Goal: Task Accomplishment & Management: Use online tool/utility

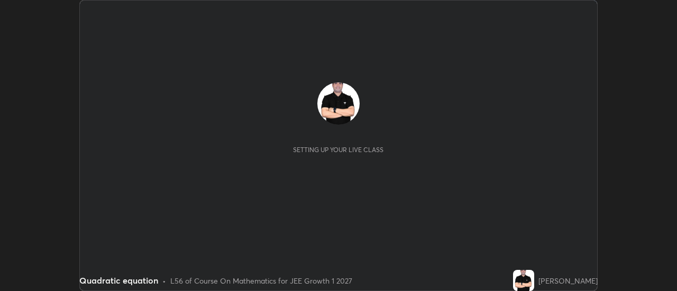
scroll to position [291, 677]
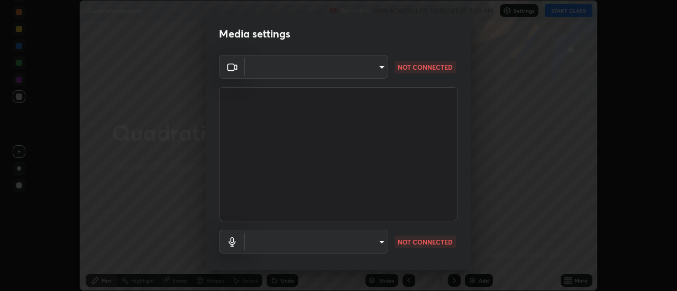
type input "d433ed813fb4edee8c11d5c728848fb9fc852375dd73a9997fb19bdb6919e816"
type input "c294a7403156789527fcd6f18b3b7339cde856fa04c601ede2802244a0d65829"
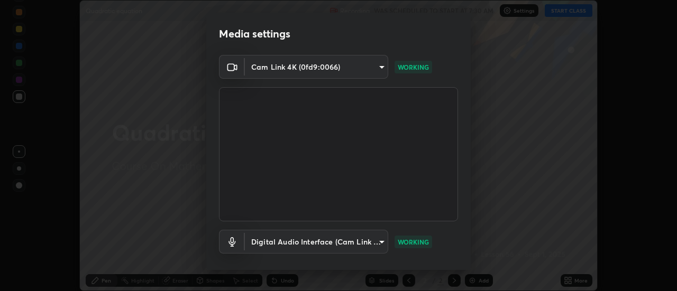
scroll to position [56, 0]
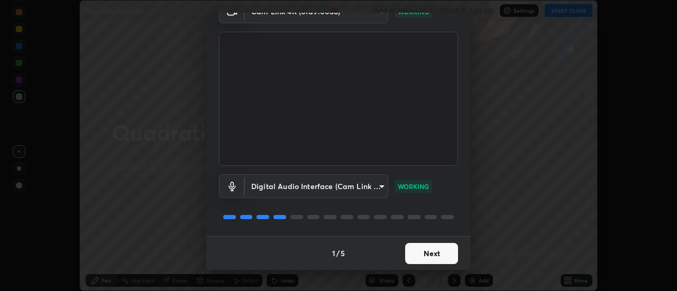
click at [417, 250] on button "Next" at bounding box center [431, 253] width 53 height 21
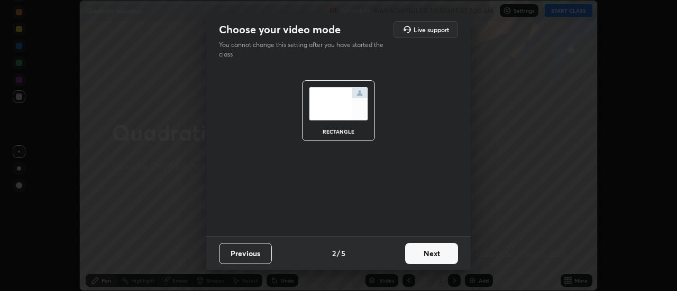
click at [421, 255] on button "Next" at bounding box center [431, 253] width 53 height 21
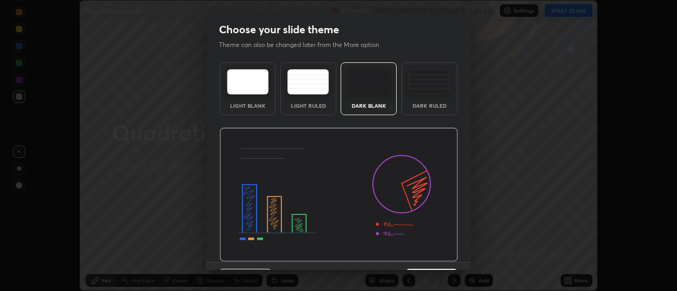
scroll to position [26, 0]
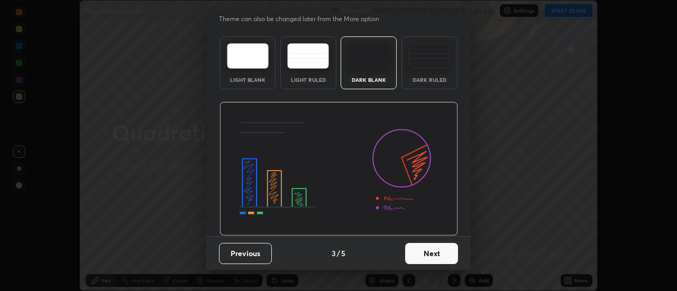
click at [417, 254] on button "Next" at bounding box center [431, 253] width 53 height 21
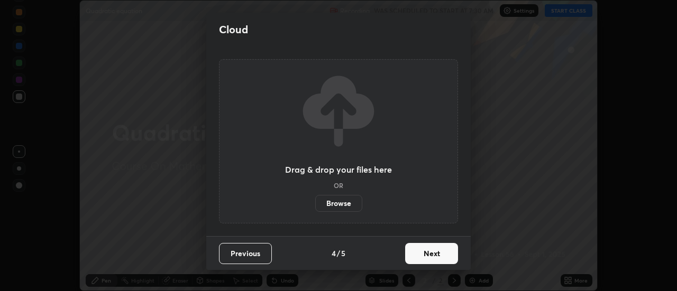
scroll to position [0, 0]
click at [340, 201] on label "Browse" at bounding box center [338, 203] width 47 height 17
click at [315, 201] on input "Browse" at bounding box center [315, 203] width 0 height 17
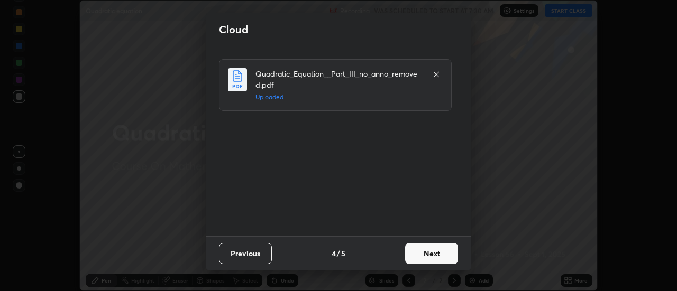
click at [420, 254] on button "Next" at bounding box center [431, 253] width 53 height 21
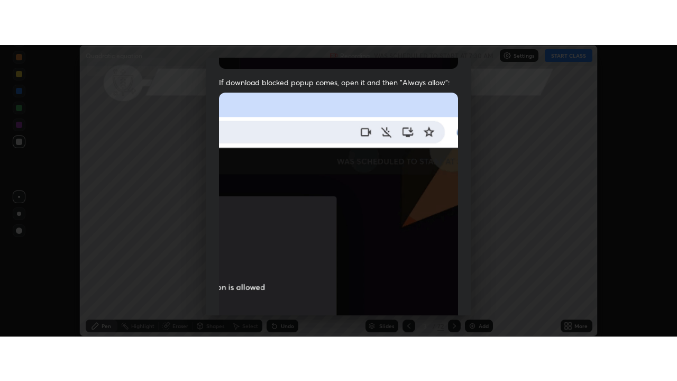
scroll to position [271, 0]
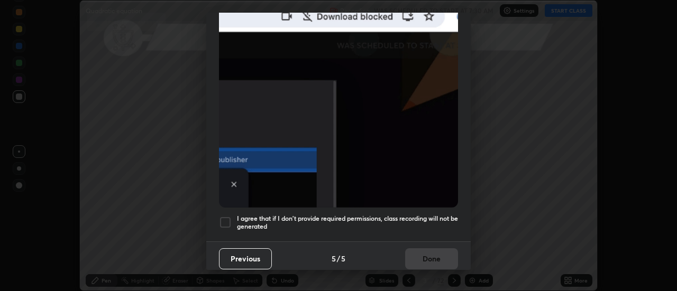
click at [226, 217] on div at bounding box center [225, 222] width 13 height 13
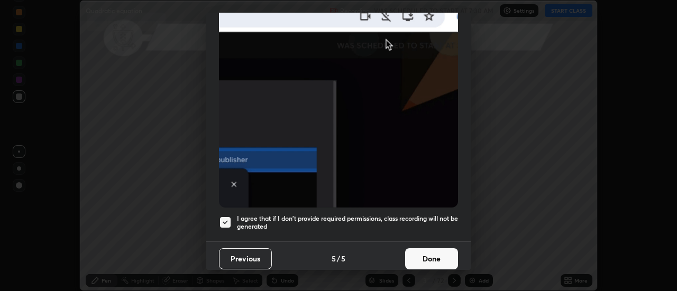
click at [414, 253] on button "Done" at bounding box center [431, 258] width 53 height 21
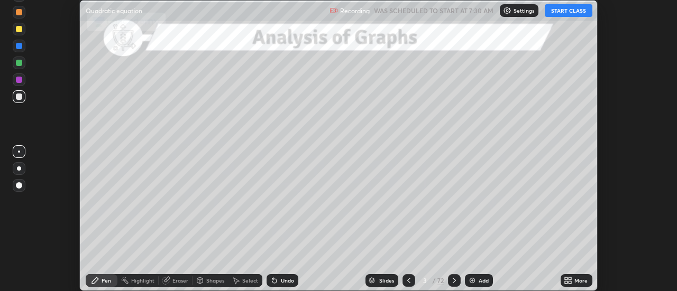
click at [566, 279] on icon at bounding box center [566, 279] width 3 height 3
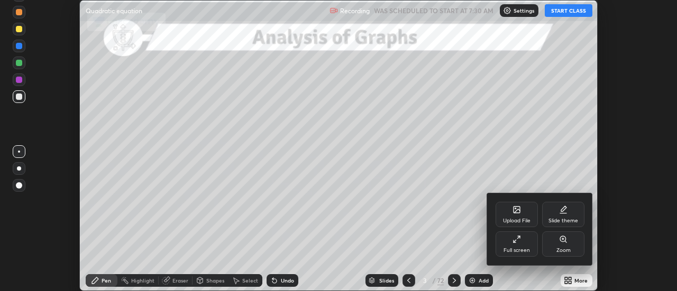
click at [513, 245] on div "Full screen" at bounding box center [516, 244] width 42 height 25
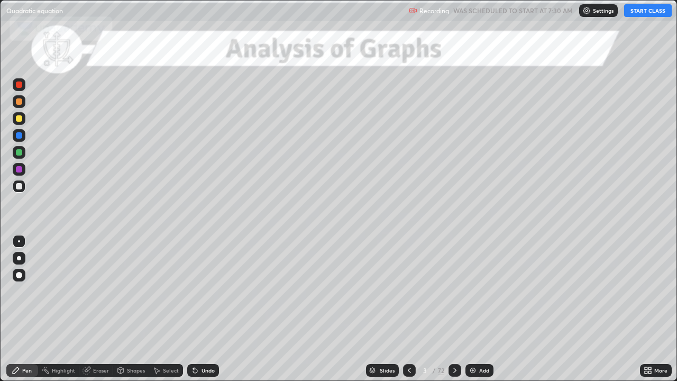
scroll to position [381, 677]
click at [644, 12] on button "START CLASS" at bounding box center [648, 10] width 48 height 13
click at [21, 120] on div at bounding box center [19, 118] width 6 height 6
click at [19, 118] on div at bounding box center [19, 118] width 6 height 6
click at [454, 291] on icon at bounding box center [454, 369] width 3 height 5
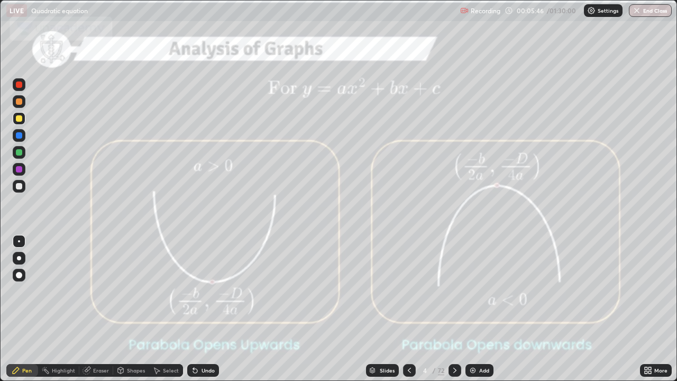
click at [471, 291] on img at bounding box center [472, 370] width 8 height 8
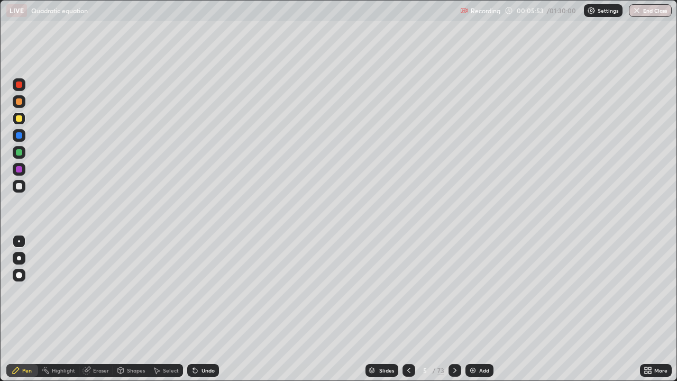
click at [21, 100] on div at bounding box center [19, 101] width 6 height 6
click at [453, 291] on icon at bounding box center [454, 370] width 8 height 8
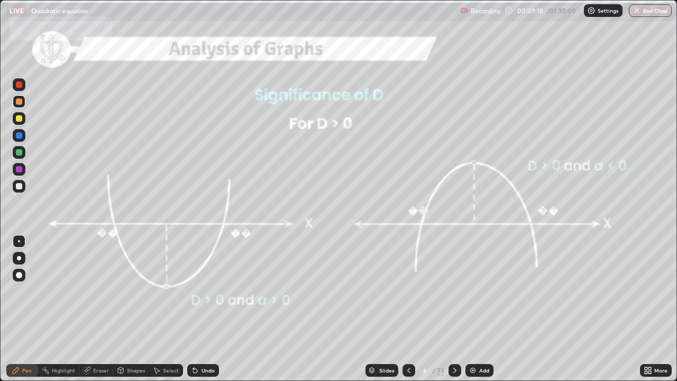
click at [456, 291] on div at bounding box center [454, 370] width 13 height 21
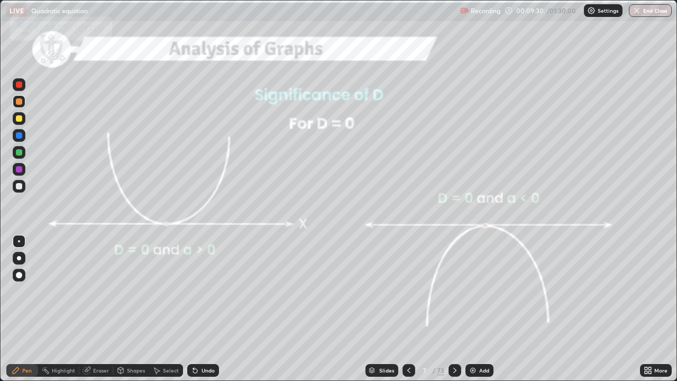
click at [455, 291] on icon at bounding box center [454, 370] width 8 height 8
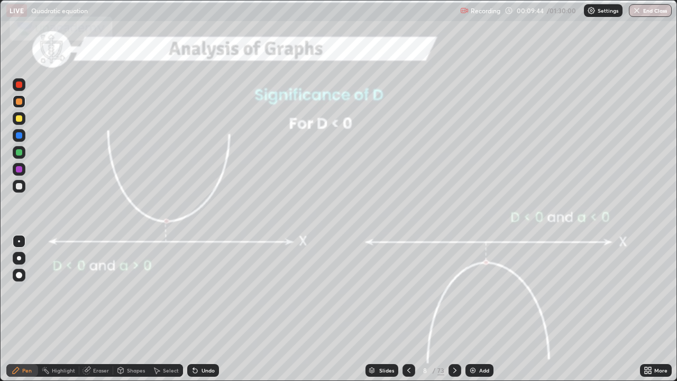
click at [453, 291] on icon at bounding box center [454, 369] width 3 height 5
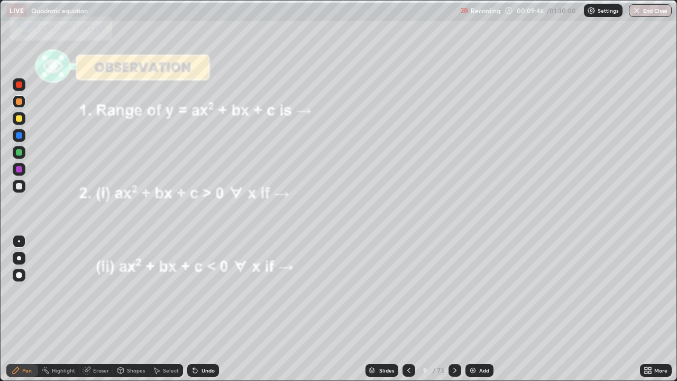
click at [408, 291] on icon at bounding box center [408, 370] width 8 height 8
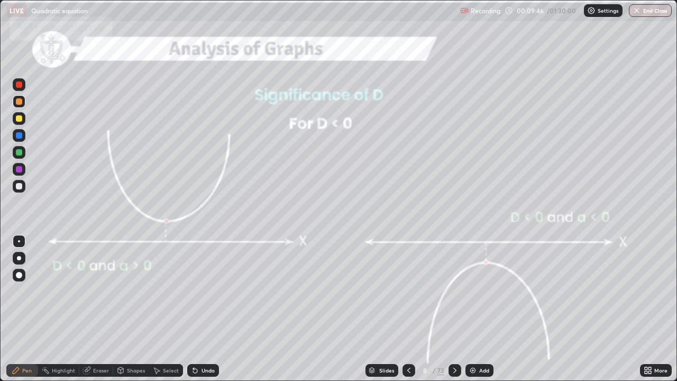
click at [408, 291] on icon at bounding box center [408, 370] width 8 height 8
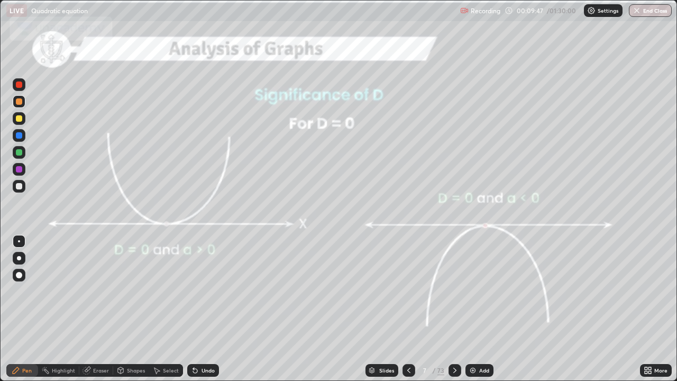
click at [408, 291] on icon at bounding box center [408, 370] width 8 height 8
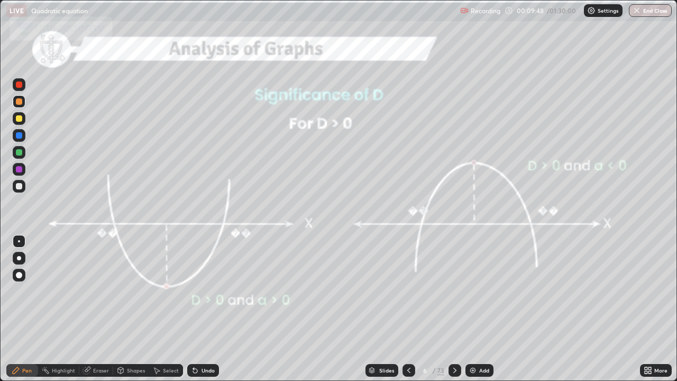
click at [409, 291] on div at bounding box center [408, 370] width 13 height 13
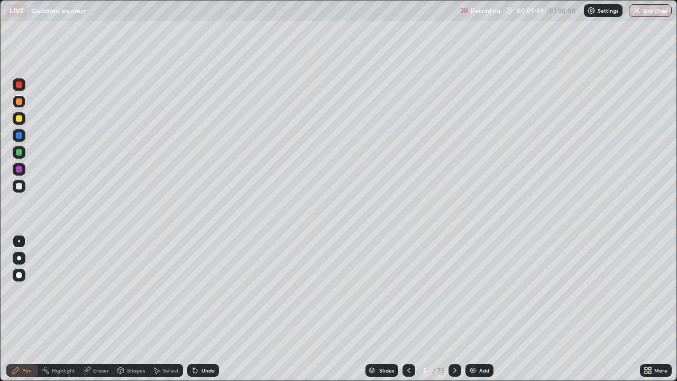
click at [454, 291] on icon at bounding box center [454, 370] width 8 height 8
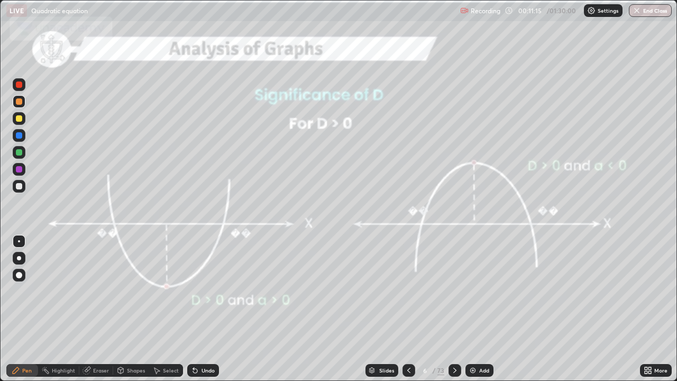
click at [454, 291] on icon at bounding box center [454, 370] width 8 height 8
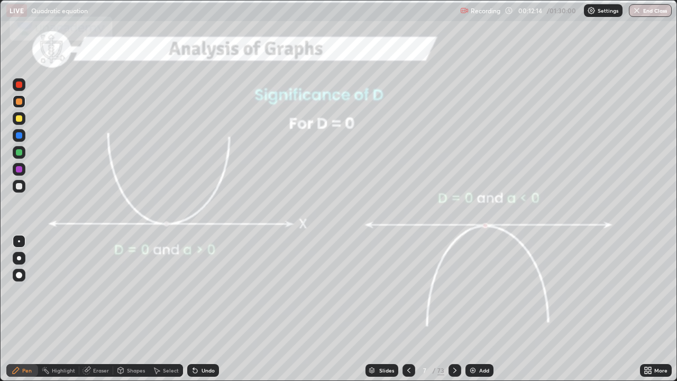
click at [458, 291] on div at bounding box center [454, 370] width 13 height 13
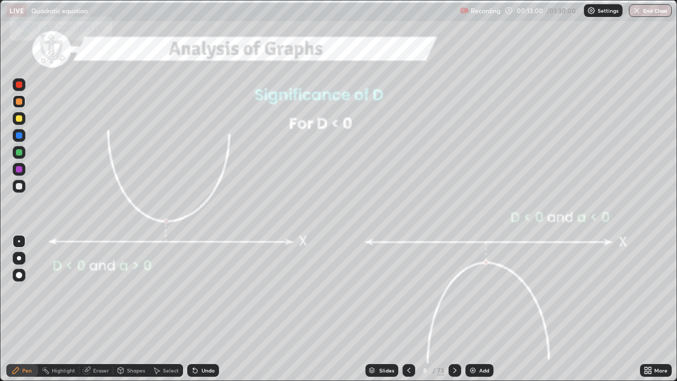
click at [454, 291] on icon at bounding box center [454, 370] width 8 height 8
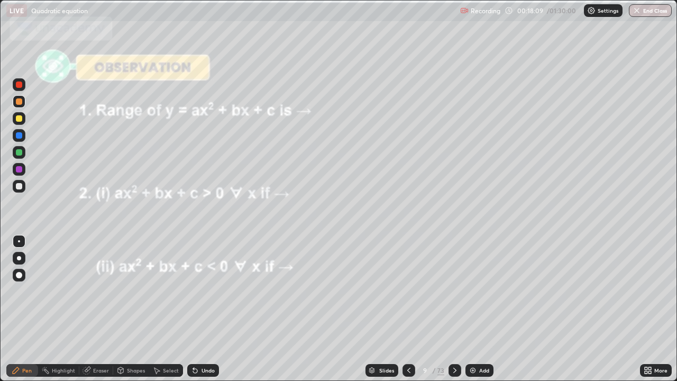
click at [455, 291] on icon at bounding box center [454, 369] width 3 height 5
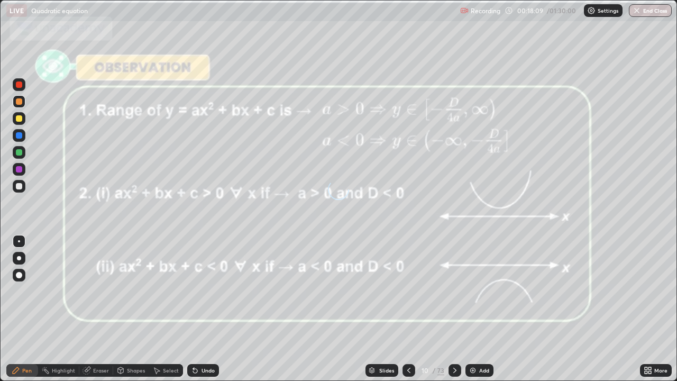
click at [454, 291] on icon at bounding box center [454, 370] width 8 height 8
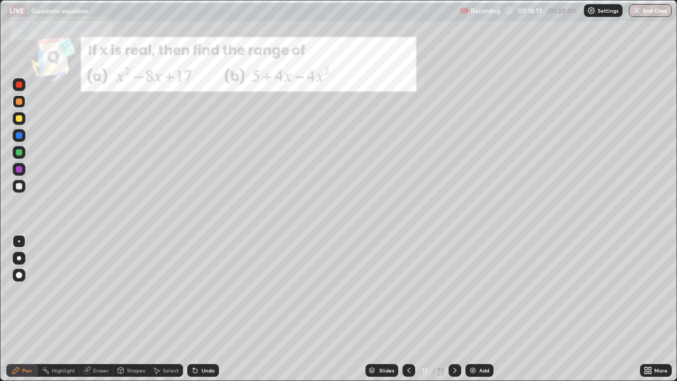
click at [16, 104] on div at bounding box center [19, 101] width 13 height 13
click at [456, 291] on icon at bounding box center [454, 370] width 8 height 8
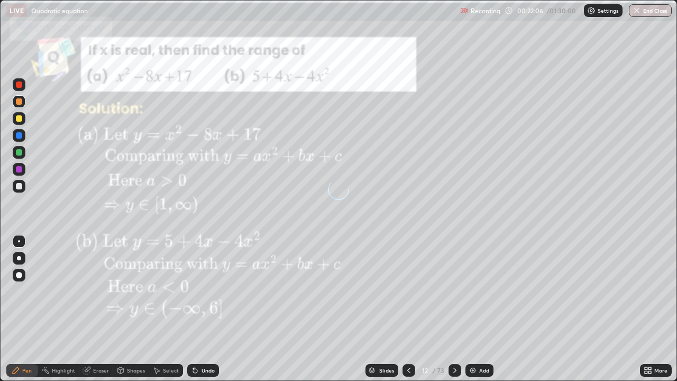
click at [454, 291] on icon at bounding box center [454, 370] width 8 height 8
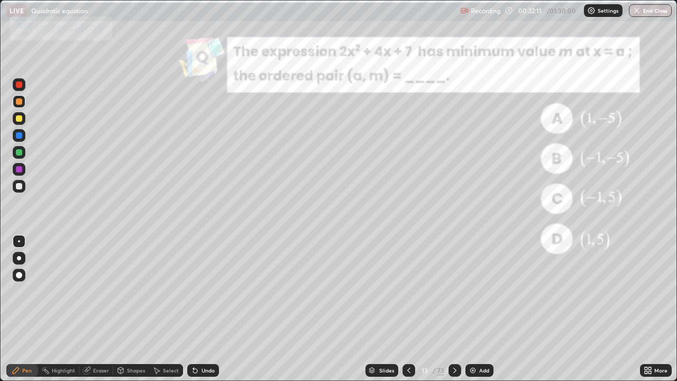
click at [408, 291] on icon at bounding box center [408, 370] width 8 height 8
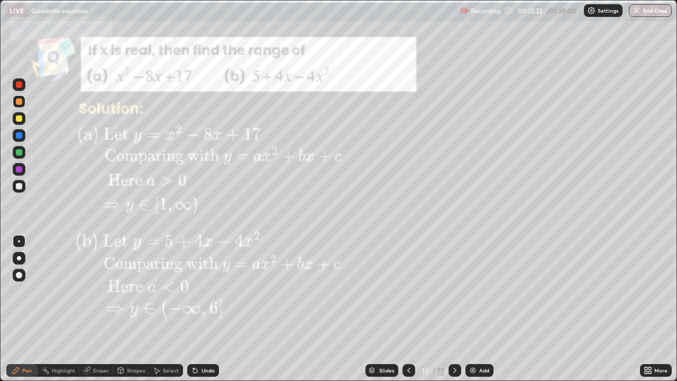
click at [458, 291] on div at bounding box center [454, 370] width 13 height 13
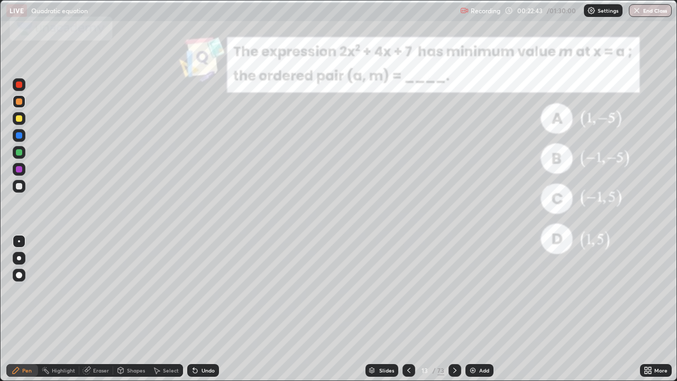
click at [20, 136] on div at bounding box center [19, 135] width 6 height 6
click at [20, 167] on div at bounding box center [19, 169] width 6 height 6
click at [21, 153] on div at bounding box center [19, 152] width 6 height 6
click at [21, 119] on div at bounding box center [19, 118] width 6 height 6
click at [454, 291] on icon at bounding box center [454, 370] width 8 height 8
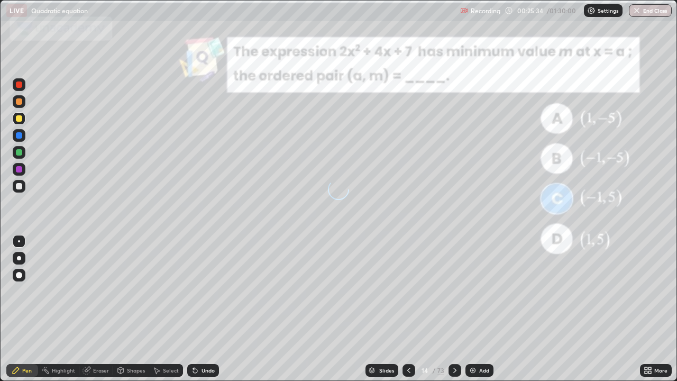
click at [453, 291] on icon at bounding box center [454, 370] width 8 height 8
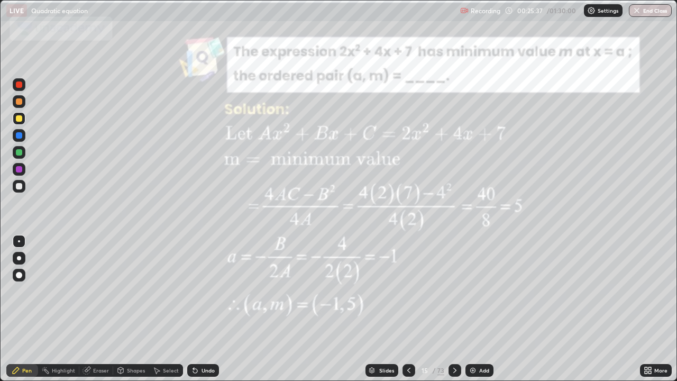
click at [454, 291] on icon at bounding box center [454, 370] width 8 height 8
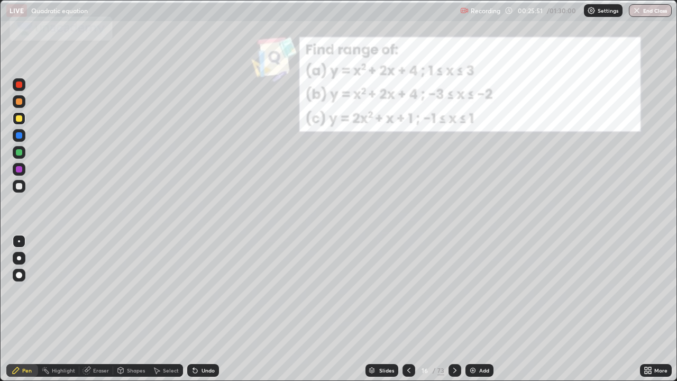
click at [386, 291] on div "Slides" at bounding box center [386, 369] width 15 height 5
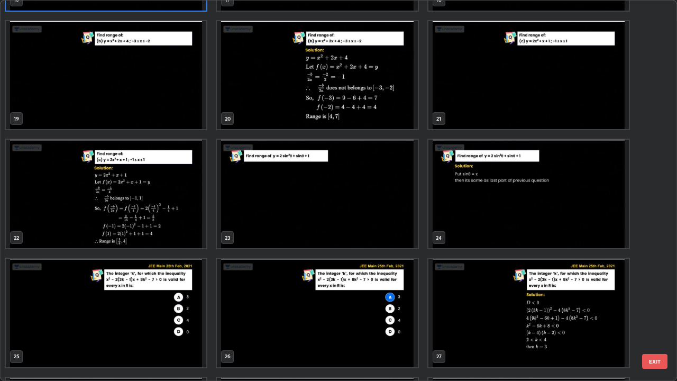
scroll to position [698, 0]
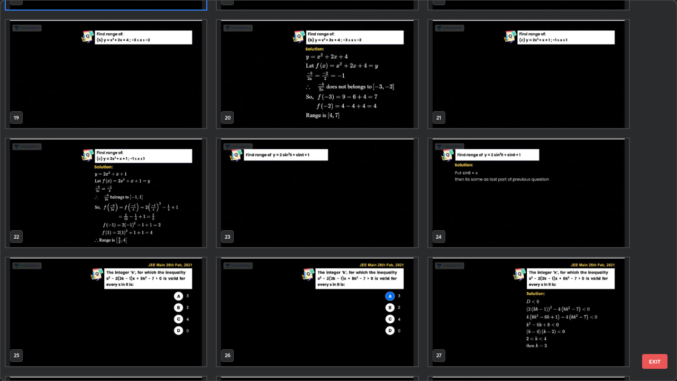
click at [324, 182] on img "grid" at bounding box center [317, 193] width 200 height 108
click at [321, 184] on img "grid" at bounding box center [317, 193] width 200 height 108
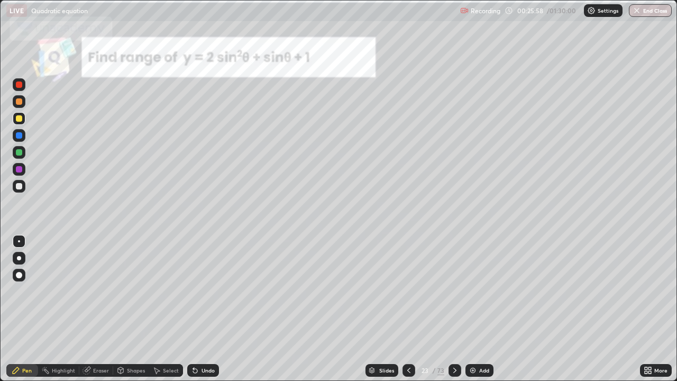
click at [321, 184] on img "grid" at bounding box center [317, 193] width 200 height 108
click at [382, 291] on div "Slides" at bounding box center [386, 369] width 15 height 5
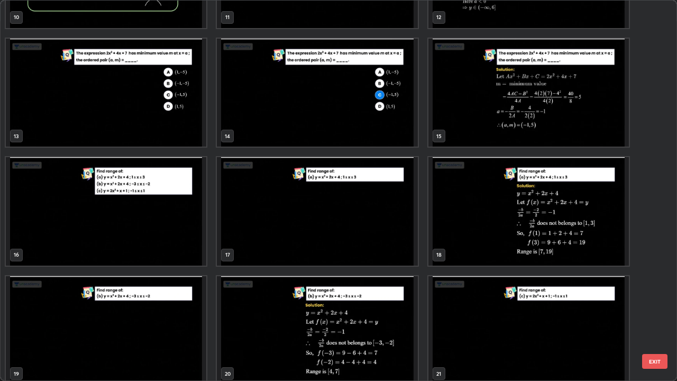
scroll to position [445, 0]
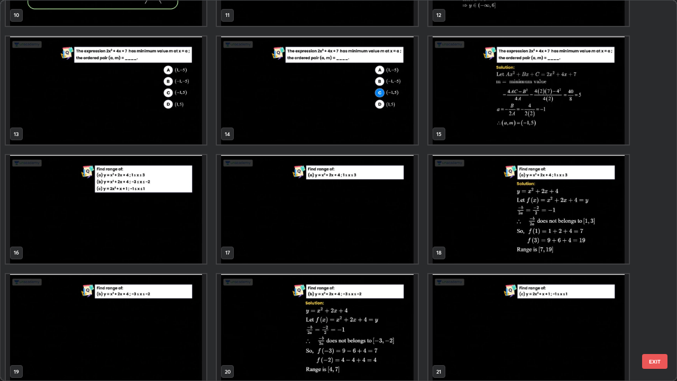
click at [193, 227] on img "grid" at bounding box center [106, 209] width 200 height 108
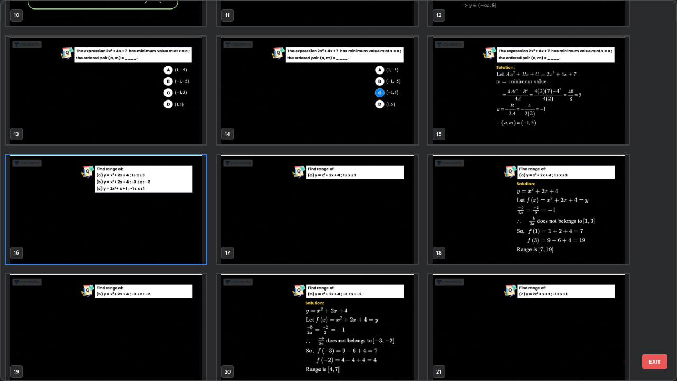
click at [183, 228] on img "grid" at bounding box center [106, 209] width 200 height 108
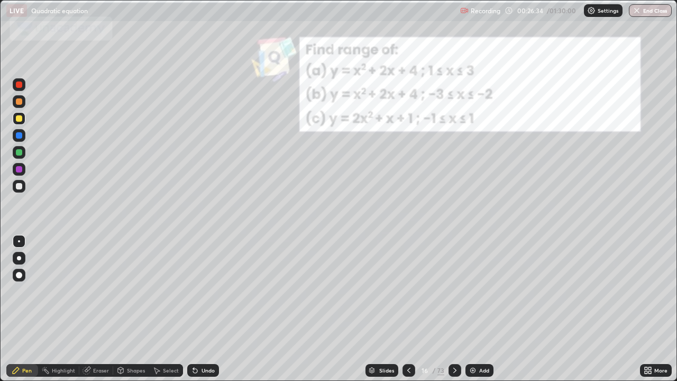
click at [180, 227] on img "grid" at bounding box center [106, 209] width 200 height 108
click at [19, 85] on div at bounding box center [19, 84] width 6 height 6
click at [454, 291] on icon at bounding box center [454, 370] width 8 height 8
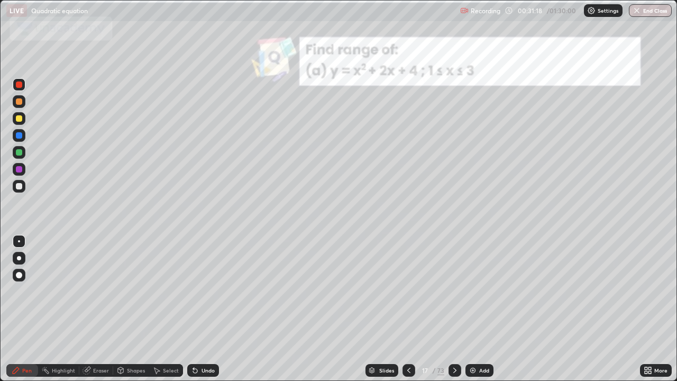
click at [454, 291] on icon at bounding box center [454, 370] width 8 height 8
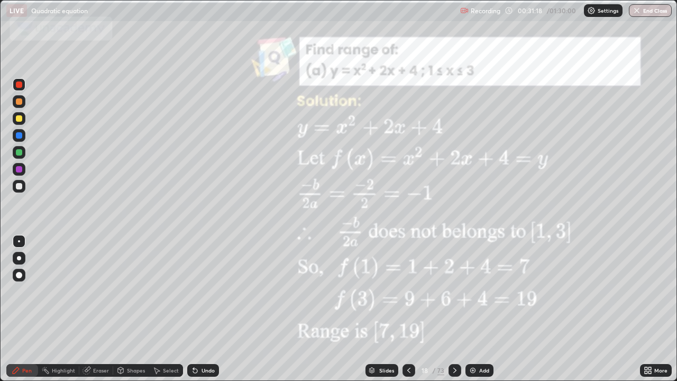
click at [454, 291] on icon at bounding box center [454, 370] width 8 height 8
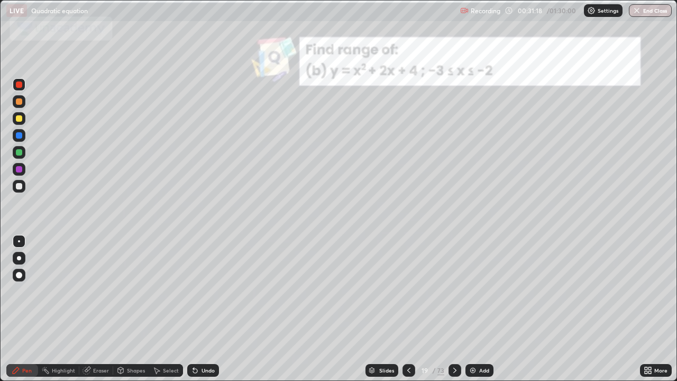
click at [454, 291] on icon at bounding box center [454, 370] width 8 height 8
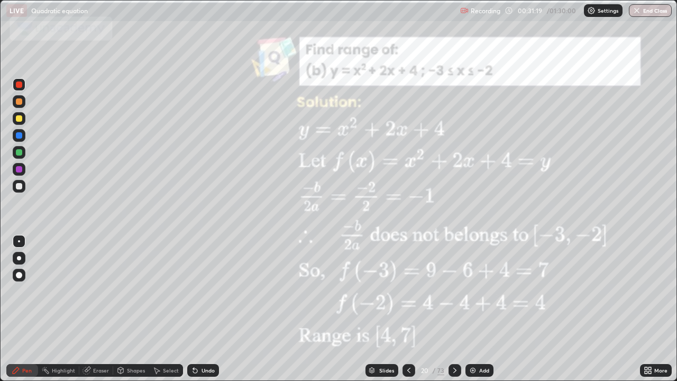
click at [454, 291] on icon at bounding box center [454, 370] width 8 height 8
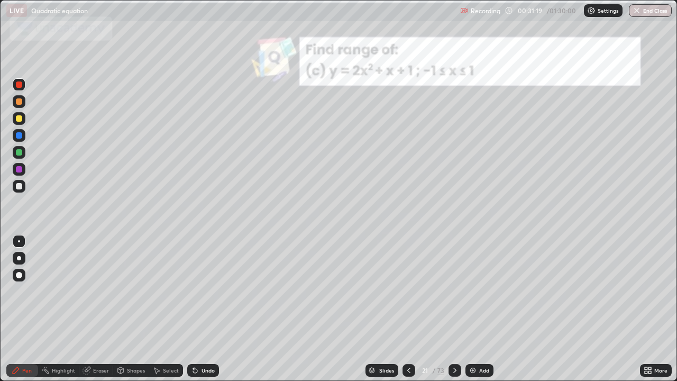
click at [454, 291] on icon at bounding box center [454, 370] width 8 height 8
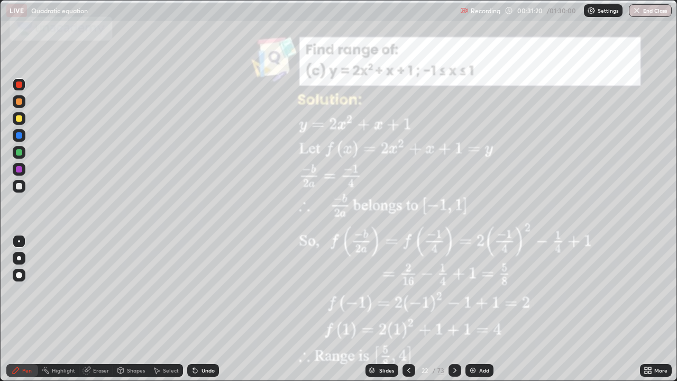
click at [442, 291] on div "73" at bounding box center [440, 370] width 7 height 10
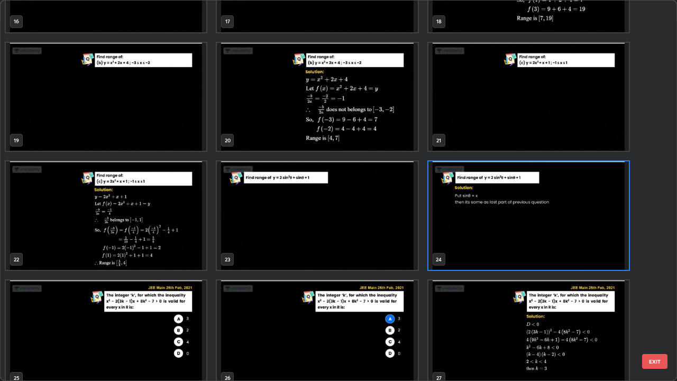
scroll to position [671, 0]
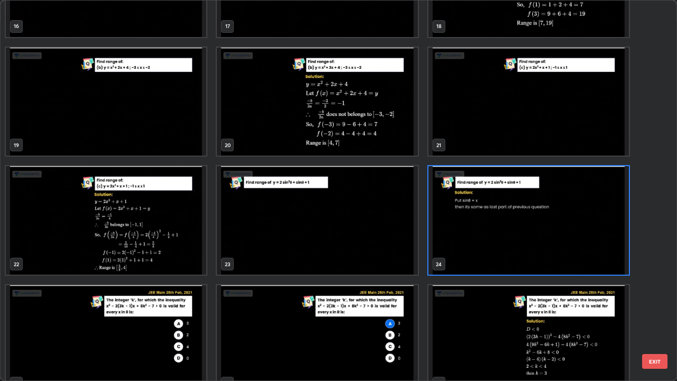
click at [446, 216] on img "grid" at bounding box center [528, 220] width 200 height 108
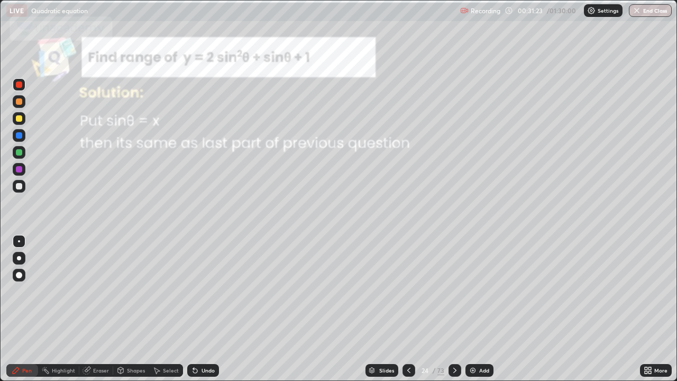
click at [453, 220] on img "grid" at bounding box center [528, 220] width 200 height 108
click at [455, 224] on img "grid" at bounding box center [528, 220] width 200 height 108
click at [408, 291] on icon at bounding box center [408, 370] width 8 height 8
click at [402, 291] on div at bounding box center [408, 370] width 13 height 21
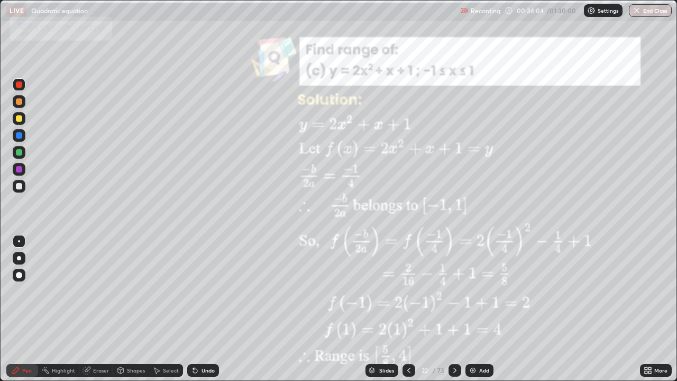
click at [453, 291] on icon at bounding box center [454, 370] width 8 height 8
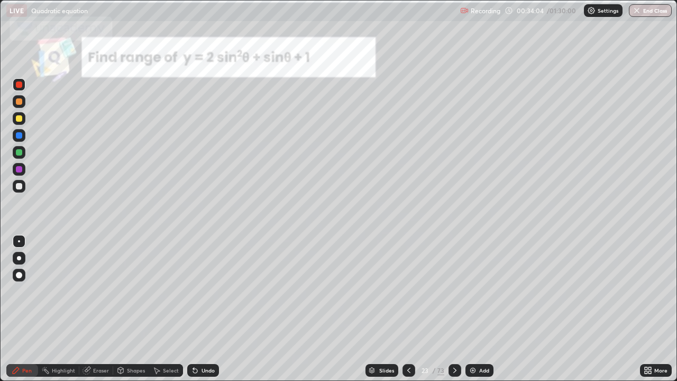
click at [454, 291] on icon at bounding box center [454, 370] width 8 height 8
click at [448, 291] on div at bounding box center [454, 370] width 13 height 13
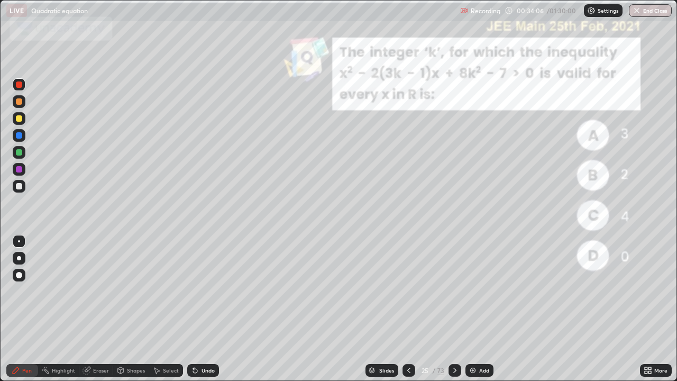
click at [408, 291] on icon at bounding box center [408, 370] width 8 height 8
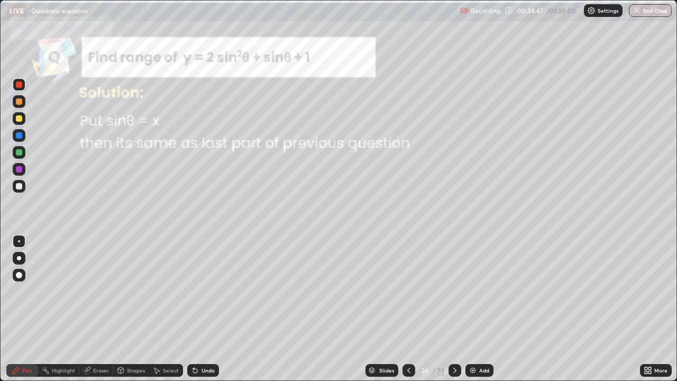
click at [452, 291] on icon at bounding box center [454, 370] width 8 height 8
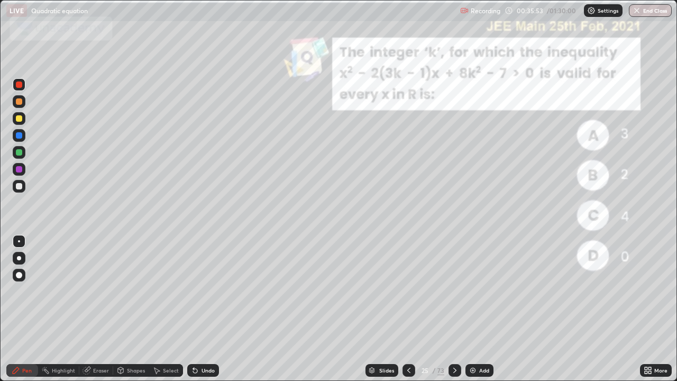
click at [130, 291] on div "Shapes" at bounding box center [136, 369] width 18 height 5
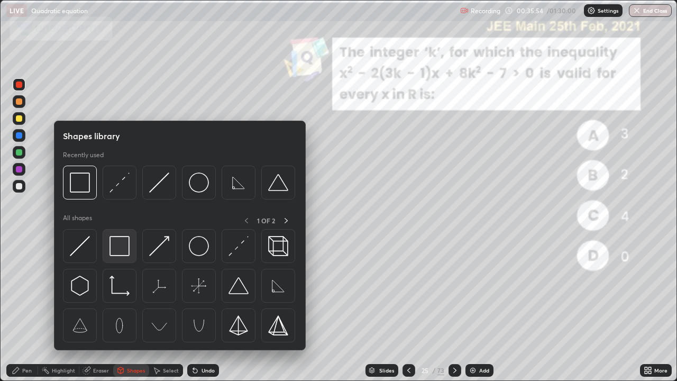
click at [117, 250] on img at bounding box center [119, 246] width 20 height 20
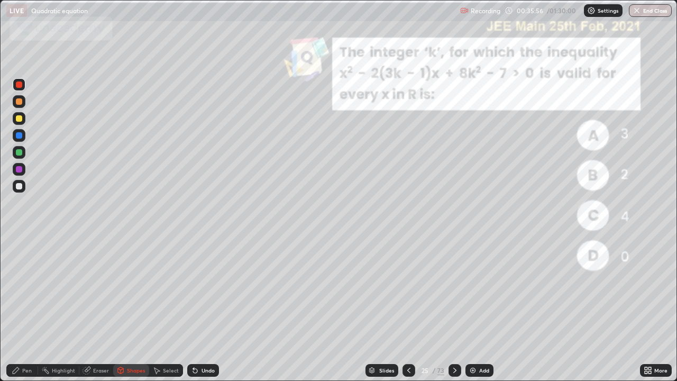
click at [21, 86] on div at bounding box center [19, 84] width 6 height 6
click at [24, 291] on div "Pen" at bounding box center [22, 370] width 32 height 13
click at [20, 155] on div at bounding box center [19, 152] width 6 height 6
click at [16, 186] on div at bounding box center [19, 186] width 6 height 6
click at [201, 291] on div "Undo" at bounding box center [203, 370] width 32 height 13
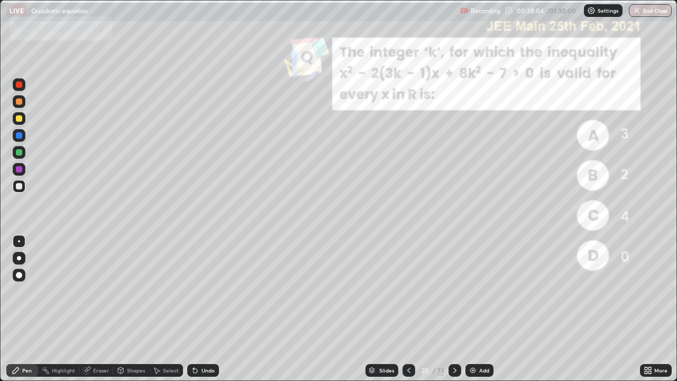
click at [201, 291] on div "Undo" at bounding box center [207, 369] width 13 height 5
click at [97, 291] on div "Eraser" at bounding box center [101, 369] width 16 height 5
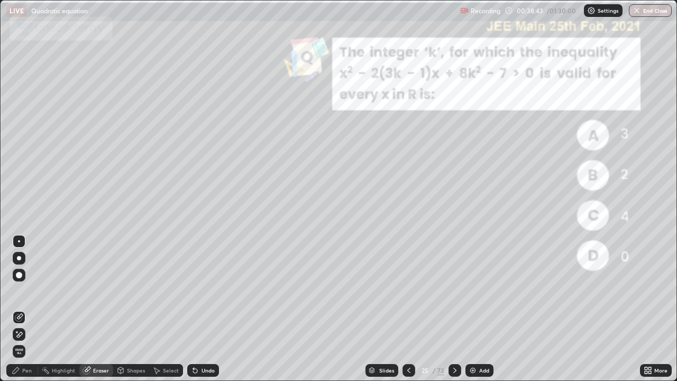
click at [17, 291] on icon at bounding box center [16, 331] width 1 height 1
click at [15, 291] on icon at bounding box center [16, 370] width 6 height 6
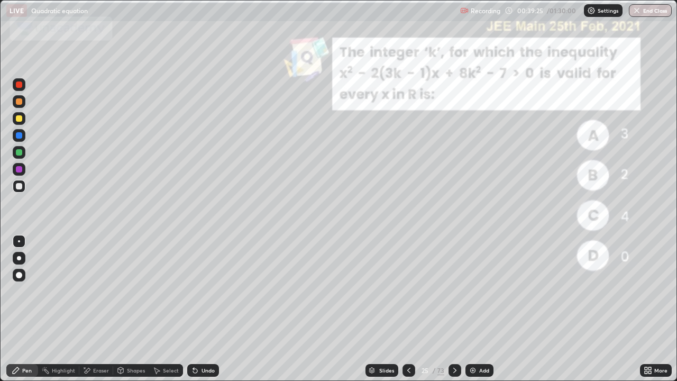
click at [99, 291] on div "Eraser" at bounding box center [101, 369] width 16 height 5
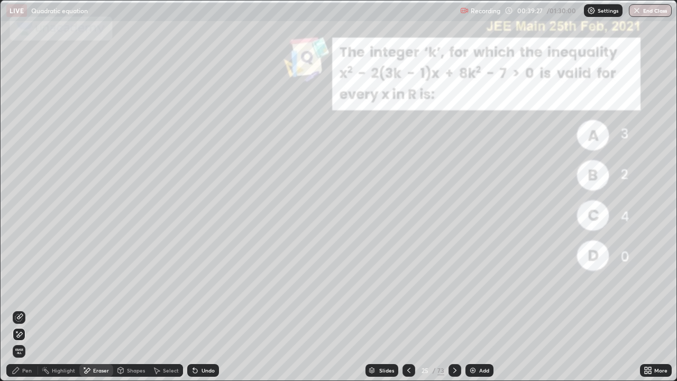
click at [28, 291] on div "Pen" at bounding box center [27, 369] width 10 height 5
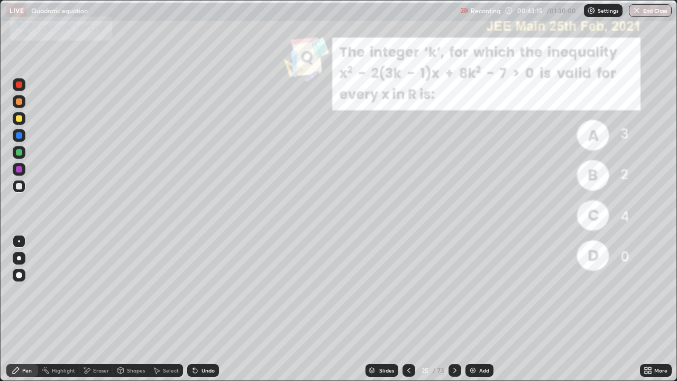
click at [452, 291] on icon at bounding box center [454, 370] width 8 height 8
click at [453, 291] on icon at bounding box center [454, 369] width 3 height 5
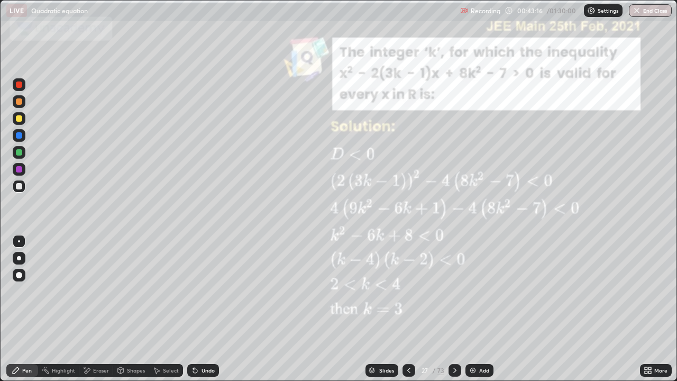
click at [450, 291] on icon at bounding box center [454, 370] width 8 height 8
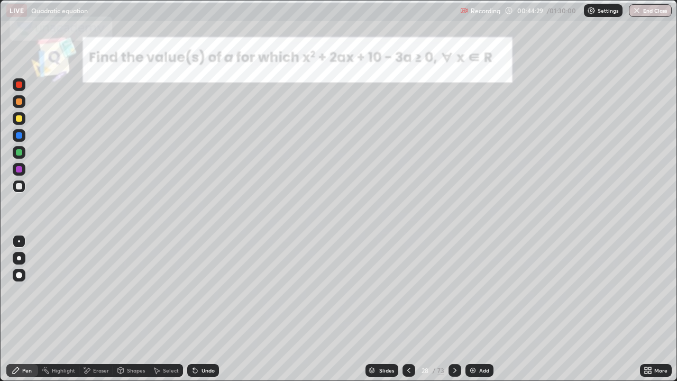
click at [454, 291] on icon at bounding box center [454, 370] width 8 height 8
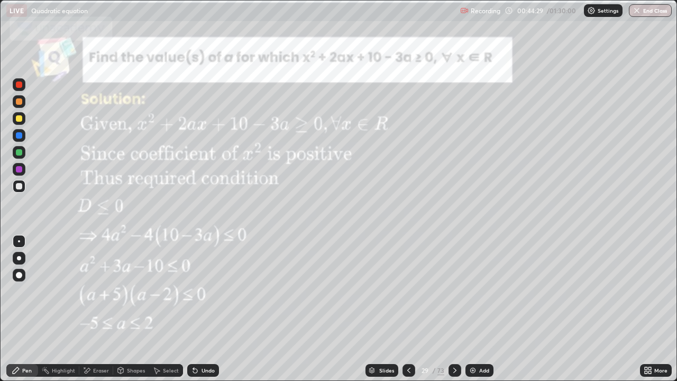
click at [454, 291] on icon at bounding box center [454, 370] width 8 height 8
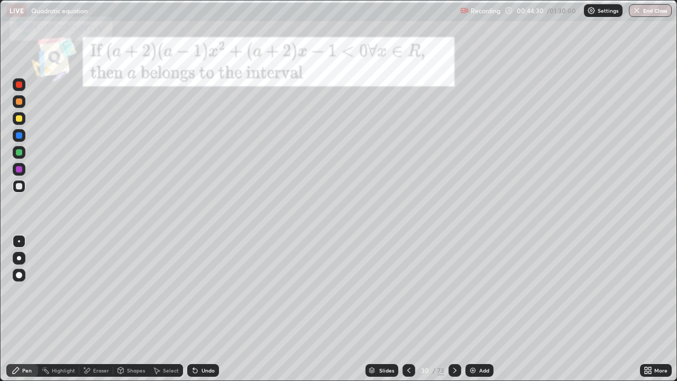
click at [454, 291] on icon at bounding box center [454, 370] width 8 height 8
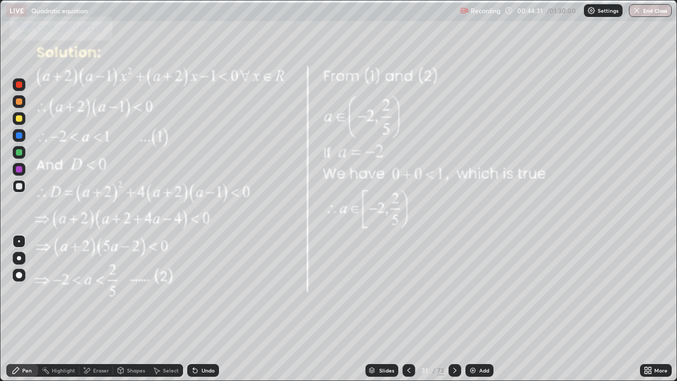
click at [408, 291] on icon at bounding box center [408, 370] width 8 height 8
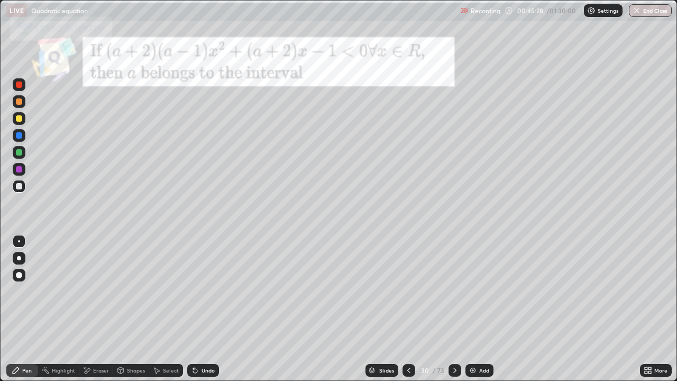
click at [19, 134] on div at bounding box center [19, 135] width 6 height 6
click at [18, 119] on div at bounding box center [19, 118] width 6 height 6
click at [20, 151] on div at bounding box center [19, 152] width 6 height 6
click at [202, 291] on div "Undo" at bounding box center [207, 369] width 13 height 5
click at [202, 291] on div "Undo" at bounding box center [203, 370] width 32 height 13
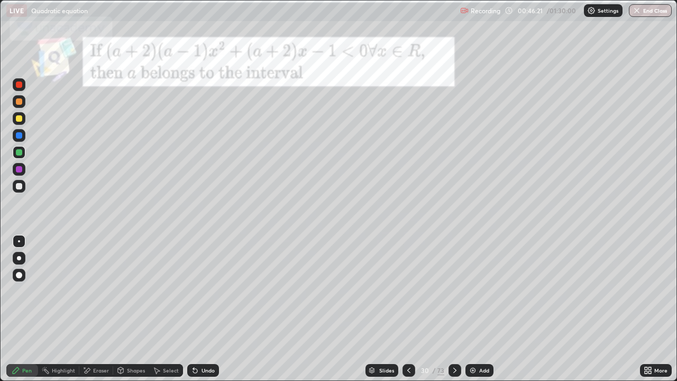
click at [203, 291] on div "Undo" at bounding box center [203, 370] width 32 height 13
click at [203, 291] on div "Undo" at bounding box center [207, 369] width 13 height 5
click at [21, 167] on div at bounding box center [19, 169] width 6 height 6
click at [17, 187] on div at bounding box center [19, 186] width 6 height 6
click at [455, 291] on icon at bounding box center [454, 370] width 8 height 8
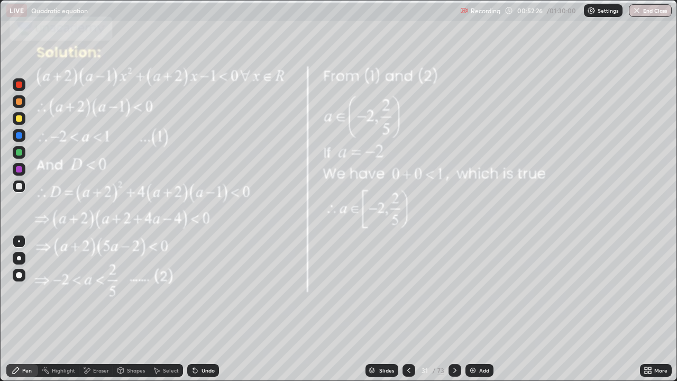
click at [453, 291] on div at bounding box center [454, 370] width 13 height 13
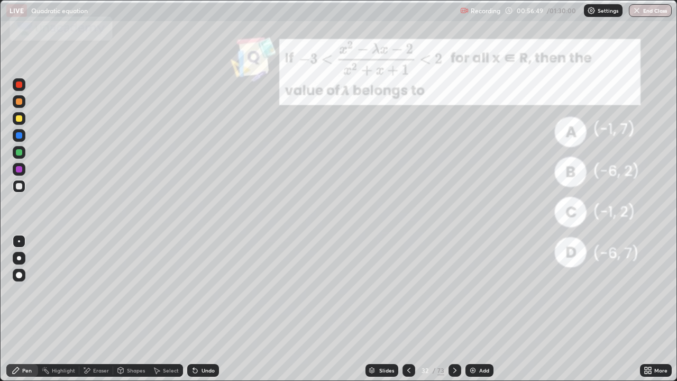
click at [379, 291] on div "Slides" at bounding box center [381, 370] width 33 height 13
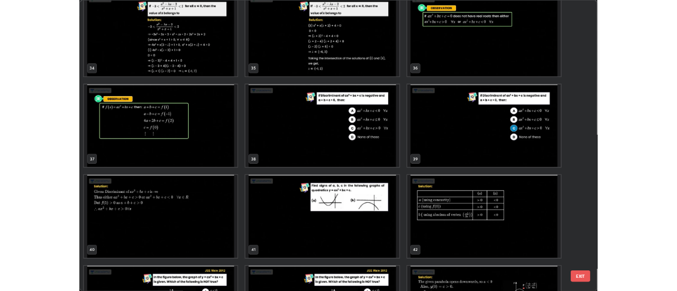
scroll to position [1361, 0]
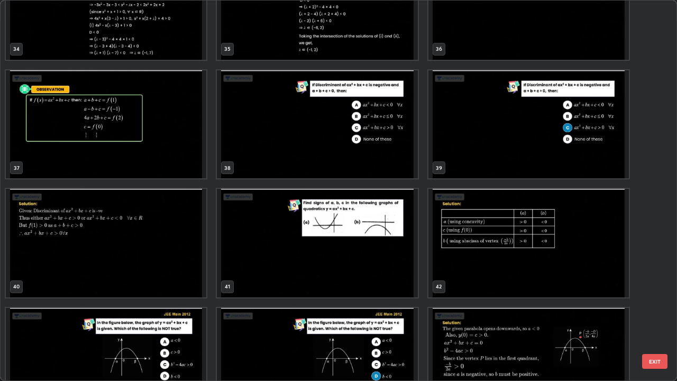
click at [256, 250] on img "grid" at bounding box center [317, 243] width 200 height 108
click at [253, 249] on img "grid" at bounding box center [317, 243] width 200 height 108
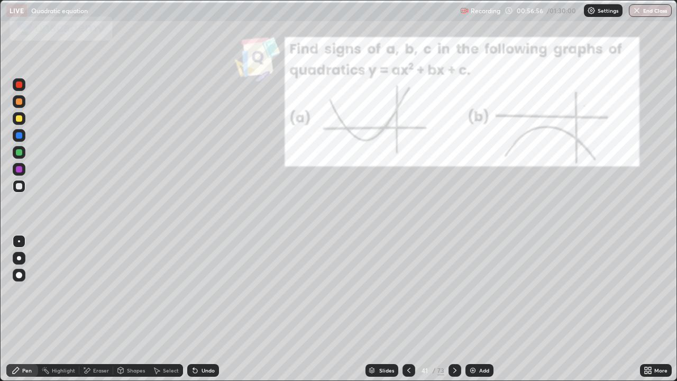
click at [254, 252] on img "grid" at bounding box center [317, 243] width 200 height 108
click at [20, 89] on div at bounding box center [19, 84] width 13 height 13
click at [22, 85] on div at bounding box center [19, 84] width 6 height 6
click at [19, 119] on div at bounding box center [19, 118] width 6 height 6
click at [20, 85] on div at bounding box center [19, 84] width 6 height 6
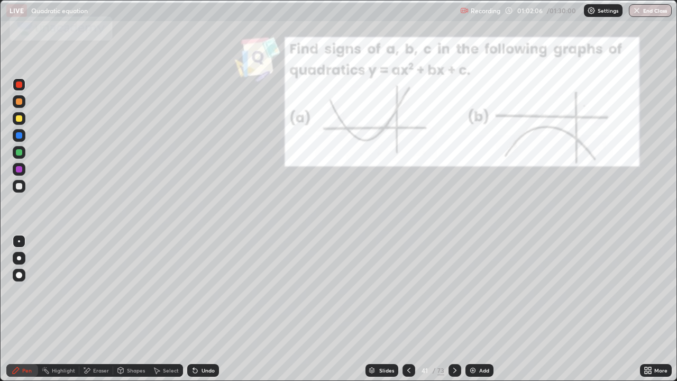
click at [97, 291] on div "Eraser" at bounding box center [101, 369] width 16 height 5
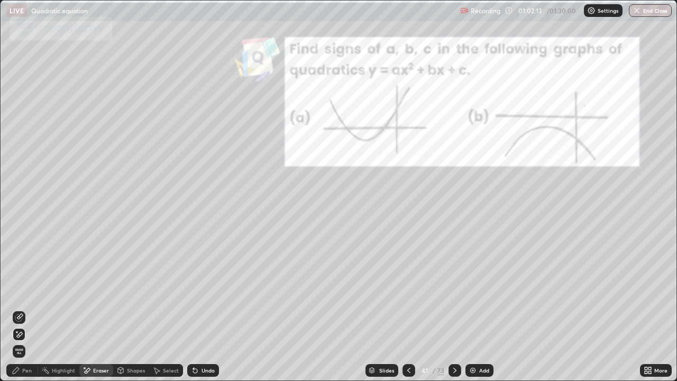
click at [20, 291] on icon at bounding box center [16, 370] width 8 height 8
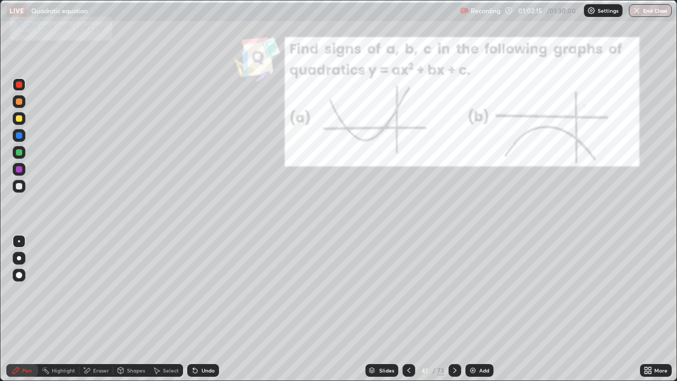
click at [17, 150] on div at bounding box center [19, 152] width 6 height 6
click at [19, 85] on div at bounding box center [19, 84] width 6 height 6
click at [458, 291] on icon at bounding box center [454, 370] width 8 height 8
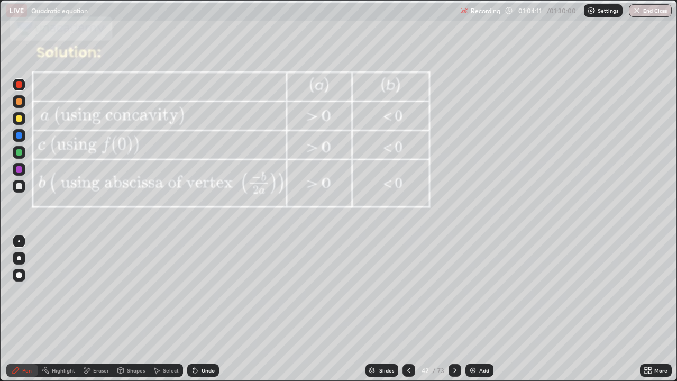
click at [454, 291] on icon at bounding box center [454, 370] width 8 height 8
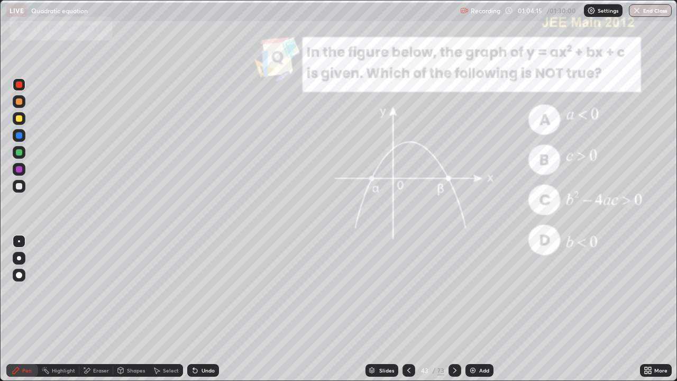
click at [409, 291] on icon at bounding box center [408, 370] width 8 height 8
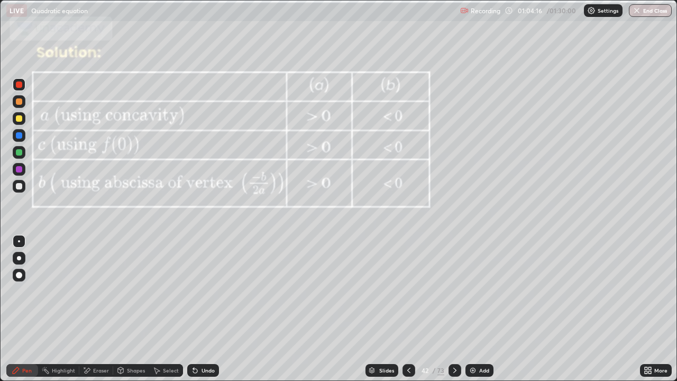
click at [408, 291] on icon at bounding box center [408, 370] width 8 height 8
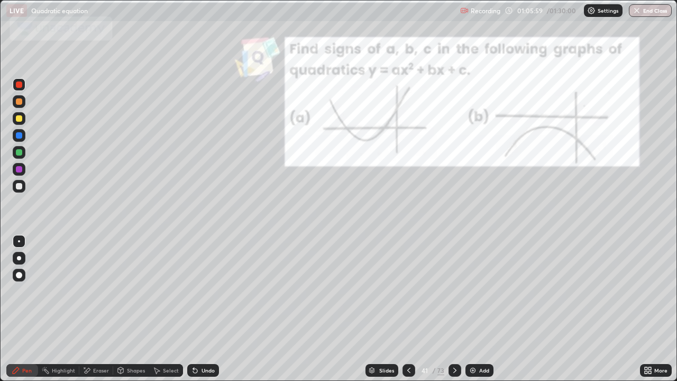
click at [452, 291] on icon at bounding box center [454, 370] width 8 height 8
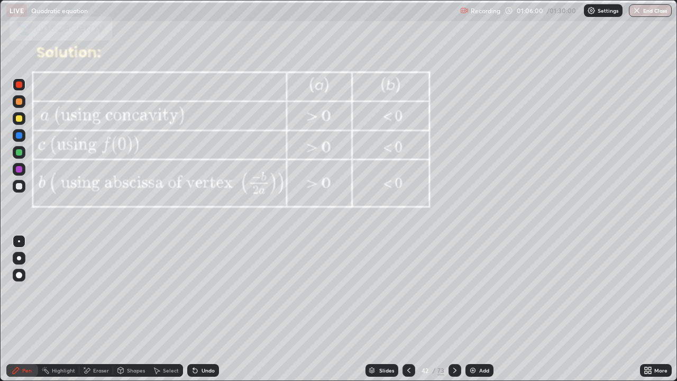
click at [453, 291] on icon at bounding box center [454, 370] width 8 height 8
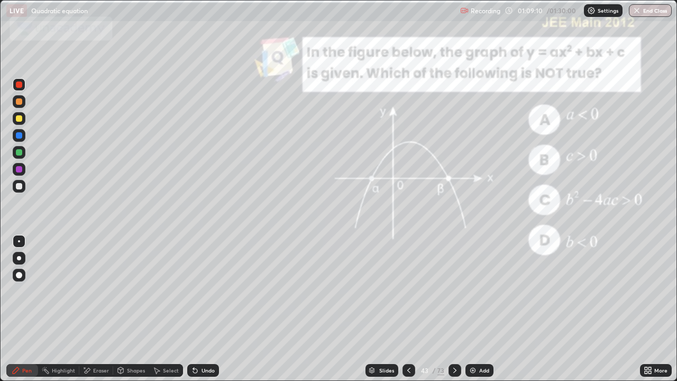
click at [471, 291] on div "Add" at bounding box center [479, 370] width 28 height 13
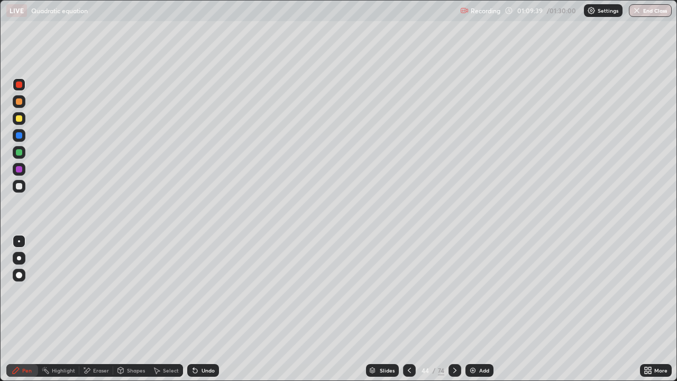
click at [19, 188] on div at bounding box center [19, 186] width 6 height 6
click at [198, 291] on div "Undo" at bounding box center [203, 370] width 32 height 13
click at [202, 291] on div "Undo" at bounding box center [207, 369] width 13 height 5
click at [17, 136] on div at bounding box center [19, 135] width 6 height 6
click at [21, 84] on div at bounding box center [19, 84] width 6 height 6
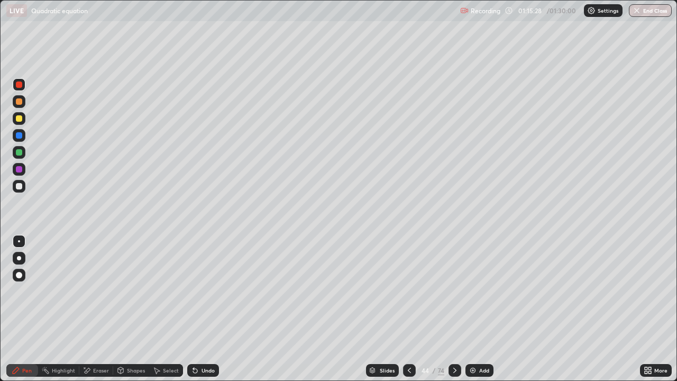
click at [97, 291] on div "Eraser" at bounding box center [101, 369] width 16 height 5
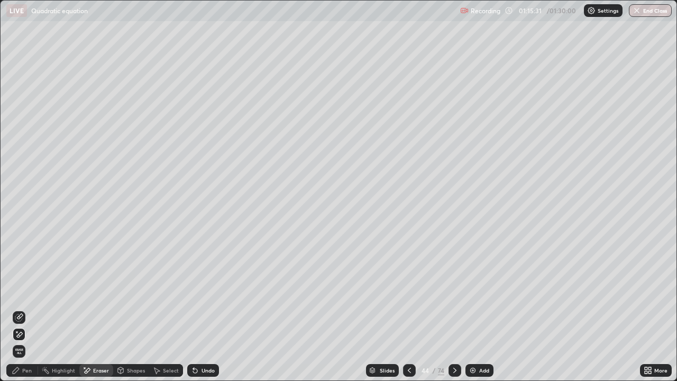
click at [21, 291] on div "Pen" at bounding box center [22, 370] width 32 height 13
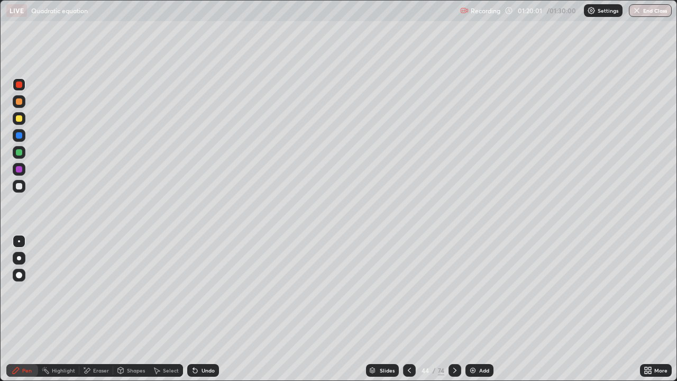
click at [104, 291] on div "Eraser" at bounding box center [96, 370] width 34 height 13
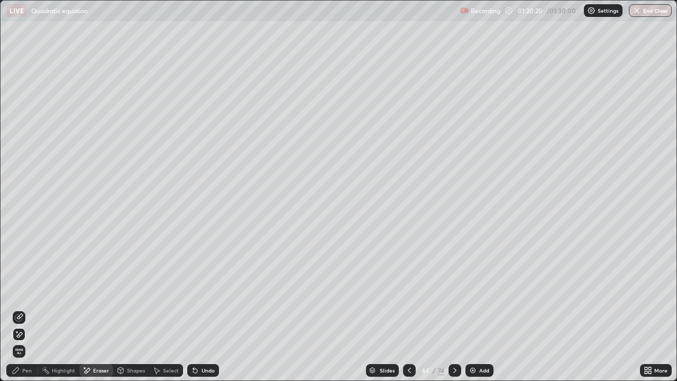
click at [20, 291] on div "Pen" at bounding box center [22, 370] width 32 height 13
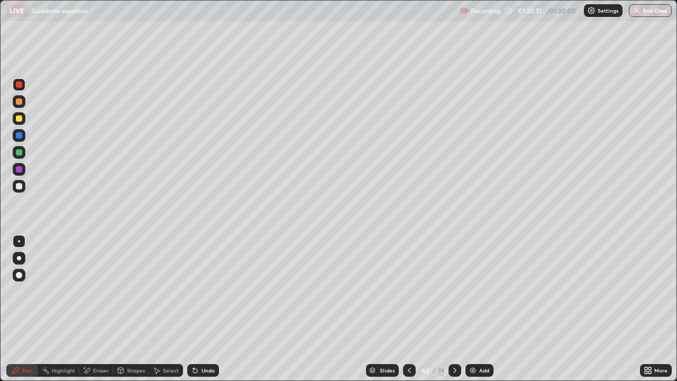
click at [21, 84] on div at bounding box center [19, 84] width 6 height 6
click at [16, 184] on div at bounding box center [19, 186] width 6 height 6
click at [201, 291] on div "Undo" at bounding box center [207, 369] width 13 height 5
click at [203, 291] on div "Undo" at bounding box center [207, 369] width 13 height 5
click at [454, 291] on icon at bounding box center [454, 370] width 8 height 8
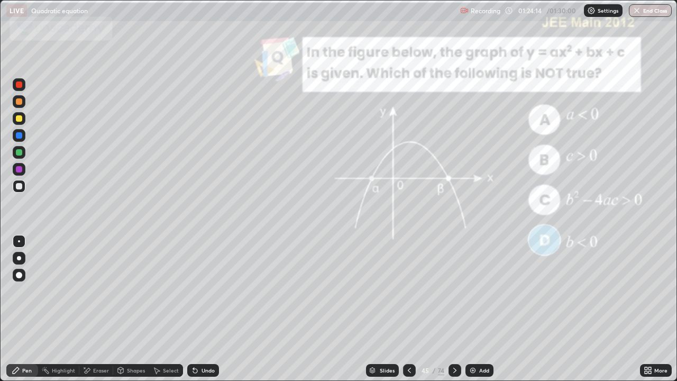
click at [454, 291] on icon at bounding box center [454, 370] width 8 height 8
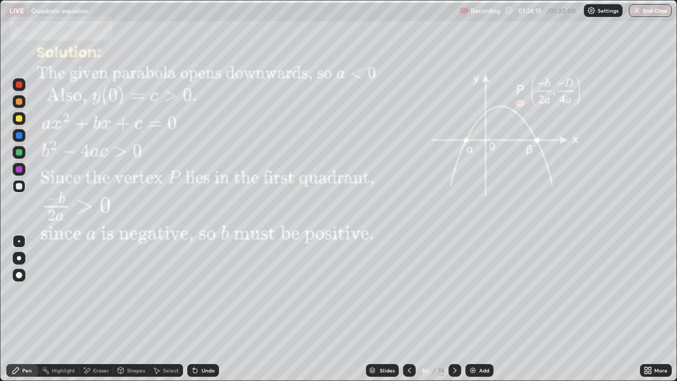
click at [454, 291] on icon at bounding box center [454, 370] width 8 height 8
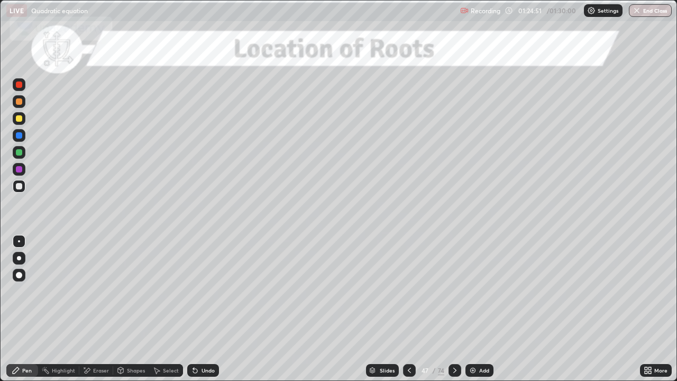
click at [19, 136] on div at bounding box center [19, 135] width 6 height 6
click at [20, 153] on div at bounding box center [19, 152] width 6 height 6
click at [132, 291] on div "Shapes" at bounding box center [136, 369] width 18 height 5
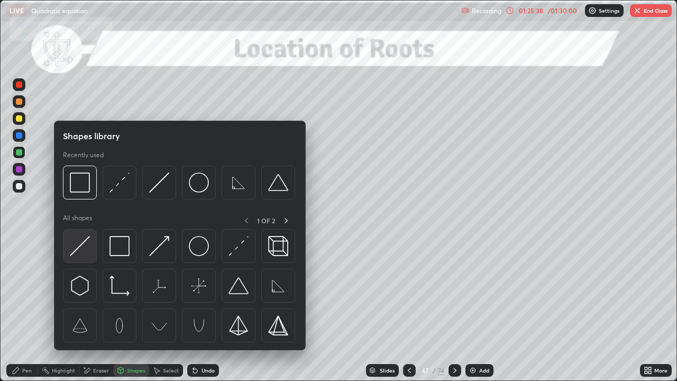
click at [79, 242] on img at bounding box center [80, 246] width 20 height 20
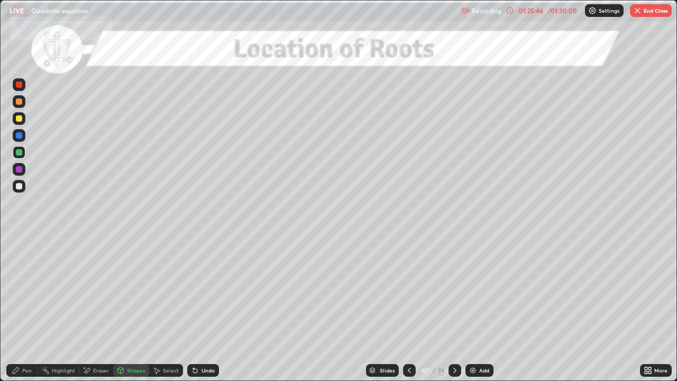
click at [26, 291] on div "Pen" at bounding box center [27, 369] width 10 height 5
click at [19, 120] on div at bounding box center [19, 118] width 6 height 6
click at [19, 133] on div at bounding box center [19, 135] width 6 height 6
click at [20, 118] on div at bounding box center [19, 118] width 6 height 6
click at [650, 13] on button "End Class" at bounding box center [651, 10] width 42 height 13
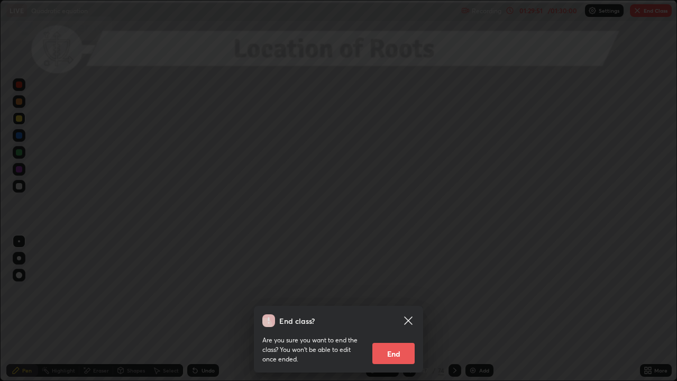
click at [389, 291] on button "End" at bounding box center [393, 353] width 42 height 21
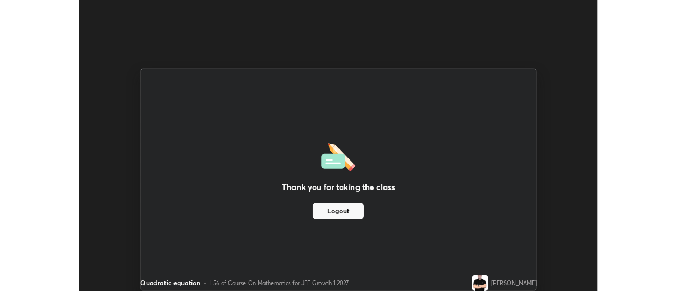
scroll to position [52577, 52192]
